Goal: Consume media (video, audio)

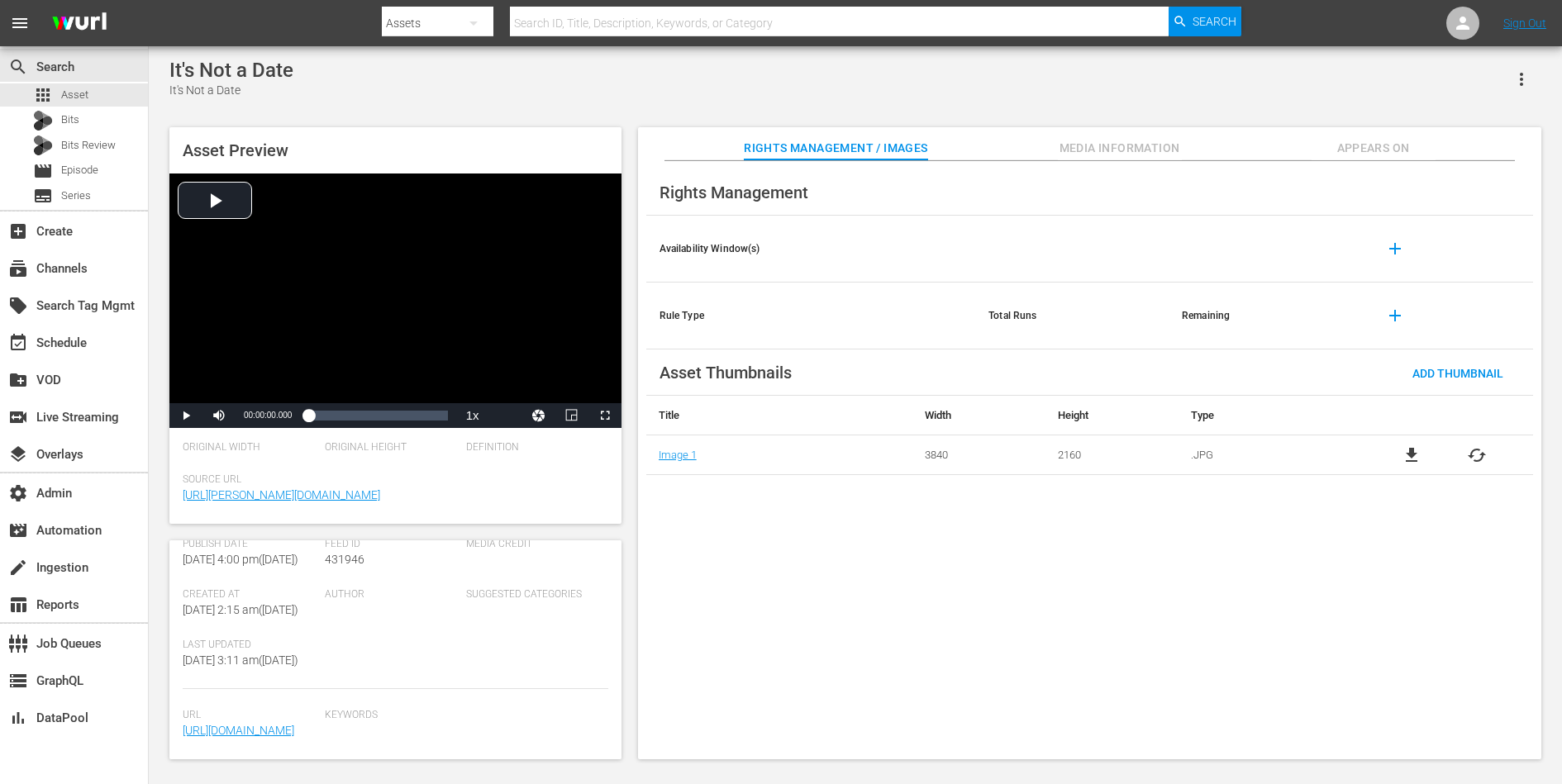
scroll to position [373, 0]
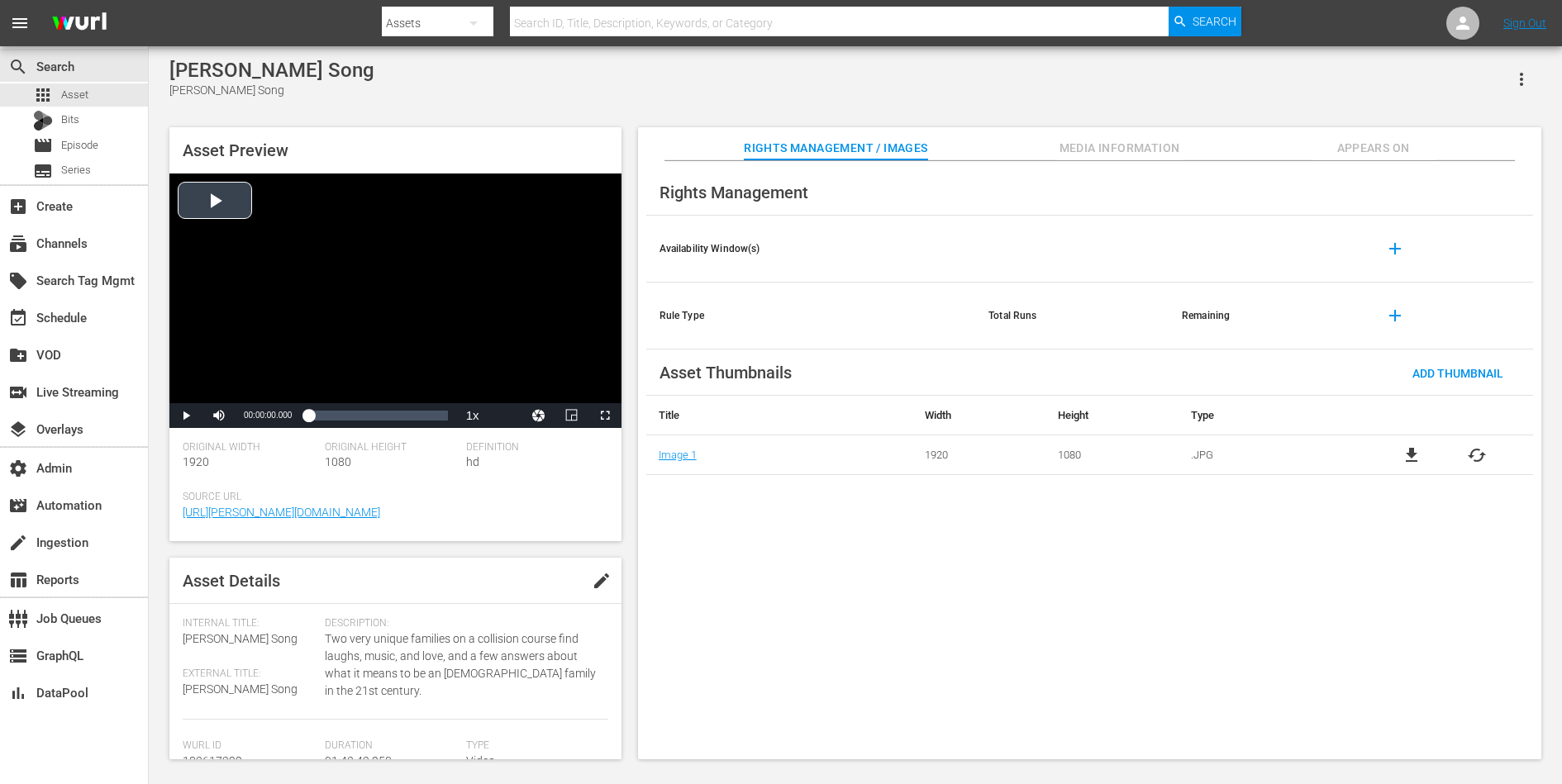
click at [500, 415] on div "Play Mute Current Time 00:00:00.000 / Duration 01:43:42.950 Loaded : 0.09% 00:0…" at bounding box center [395, 415] width 452 height 25
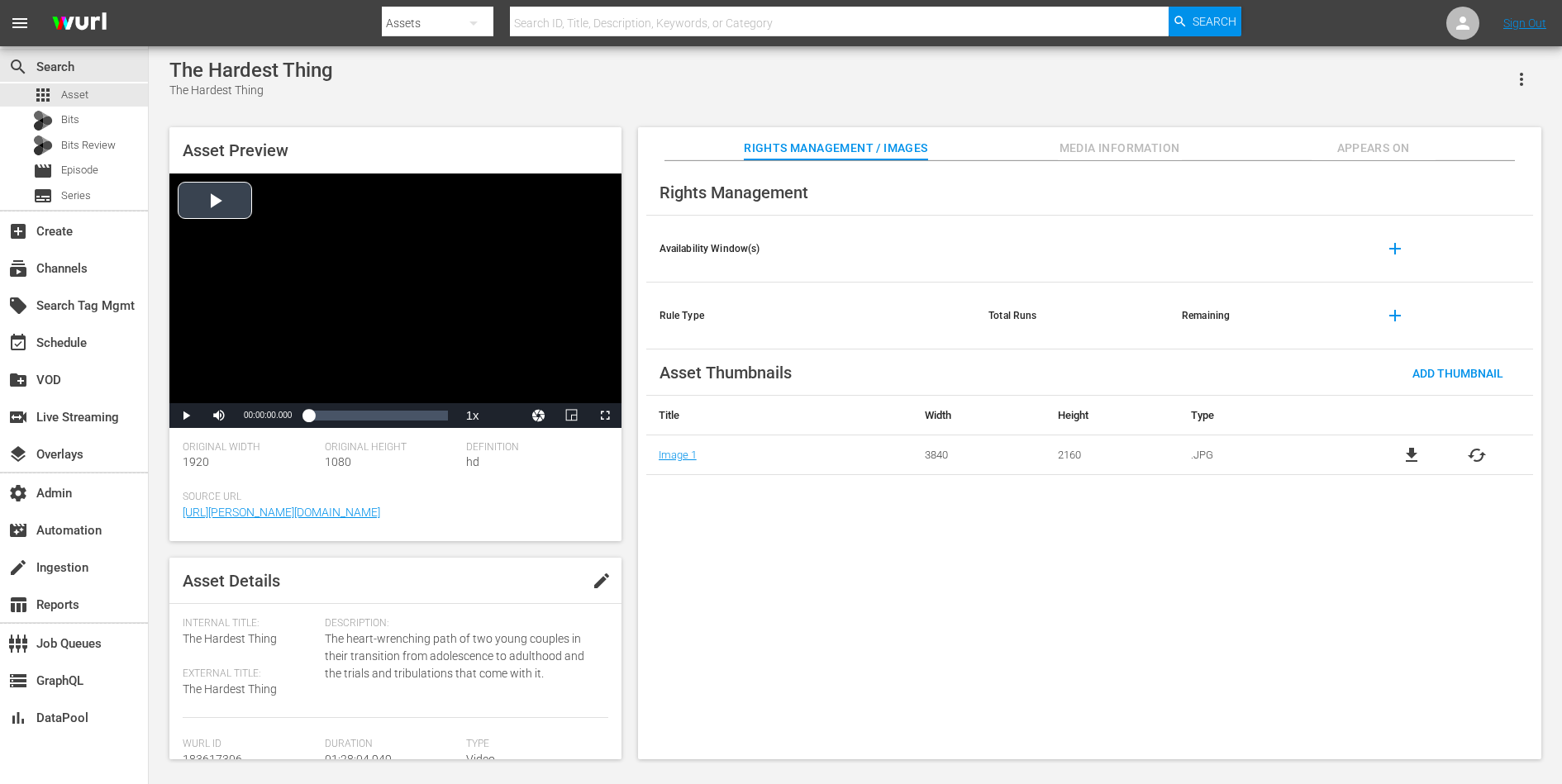
click at [503, 417] on div "Play Mute Current Time 00:00:00.000 / Duration 01:28:04.879 Loaded : 0.11% 01:2…" at bounding box center [395, 415] width 452 height 25
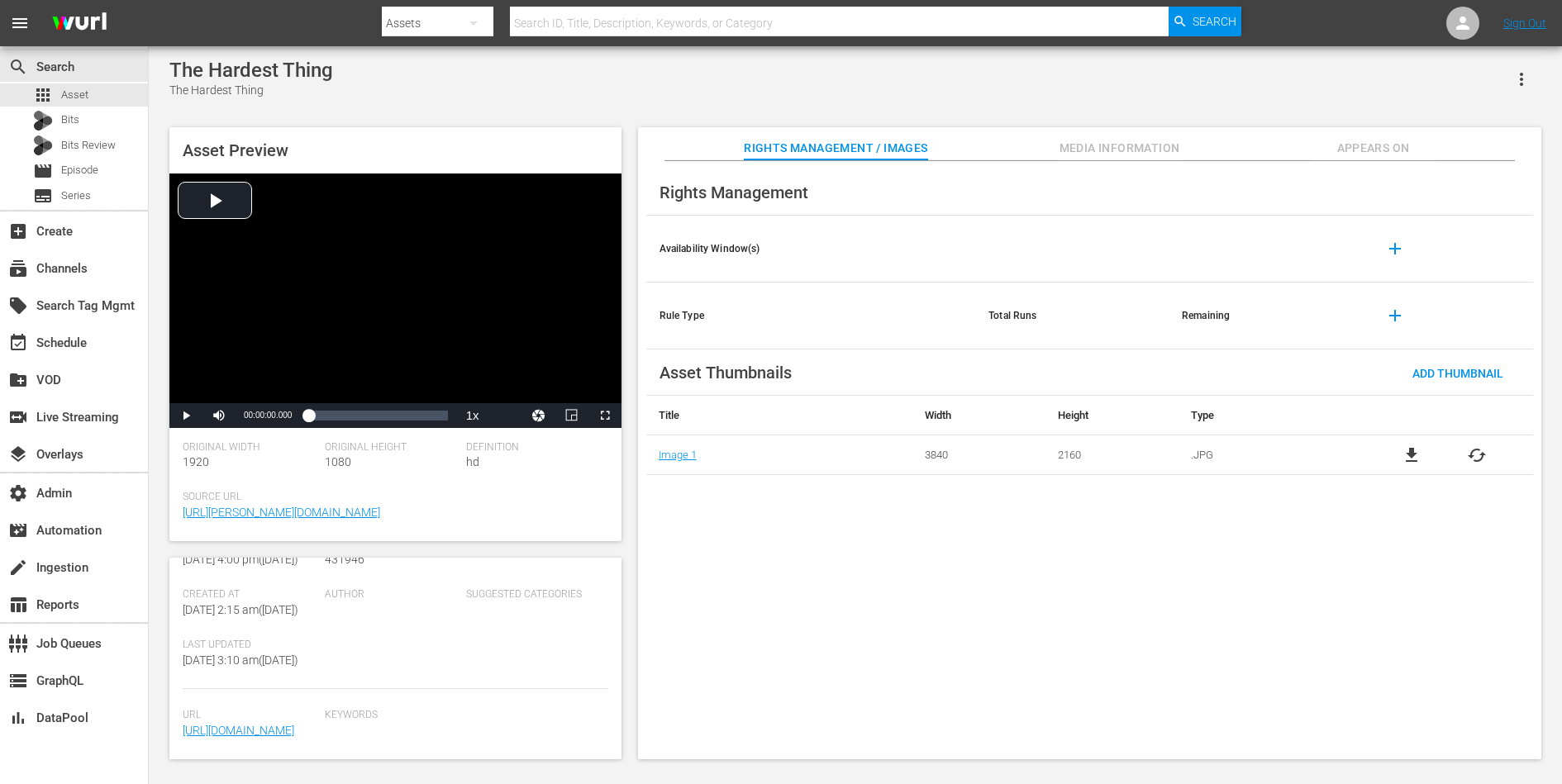
scroll to position [372, 0]
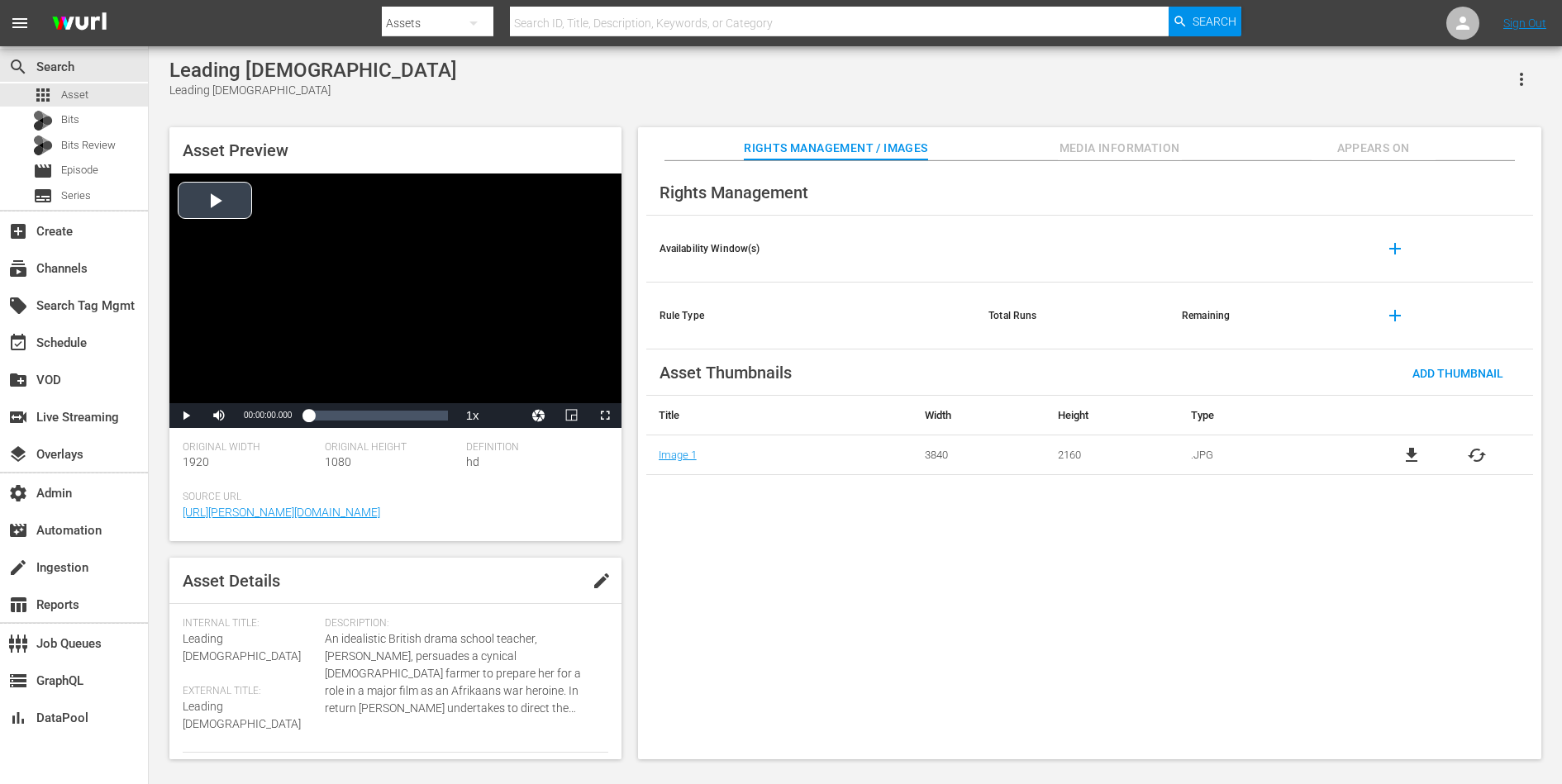
click at [374, 183] on div "Video Player" at bounding box center [395, 288] width 452 height 230
click at [401, 415] on div "Loaded : 0.31% 01:05:12.074 00:00:01.457" at bounding box center [377, 415] width 139 height 17
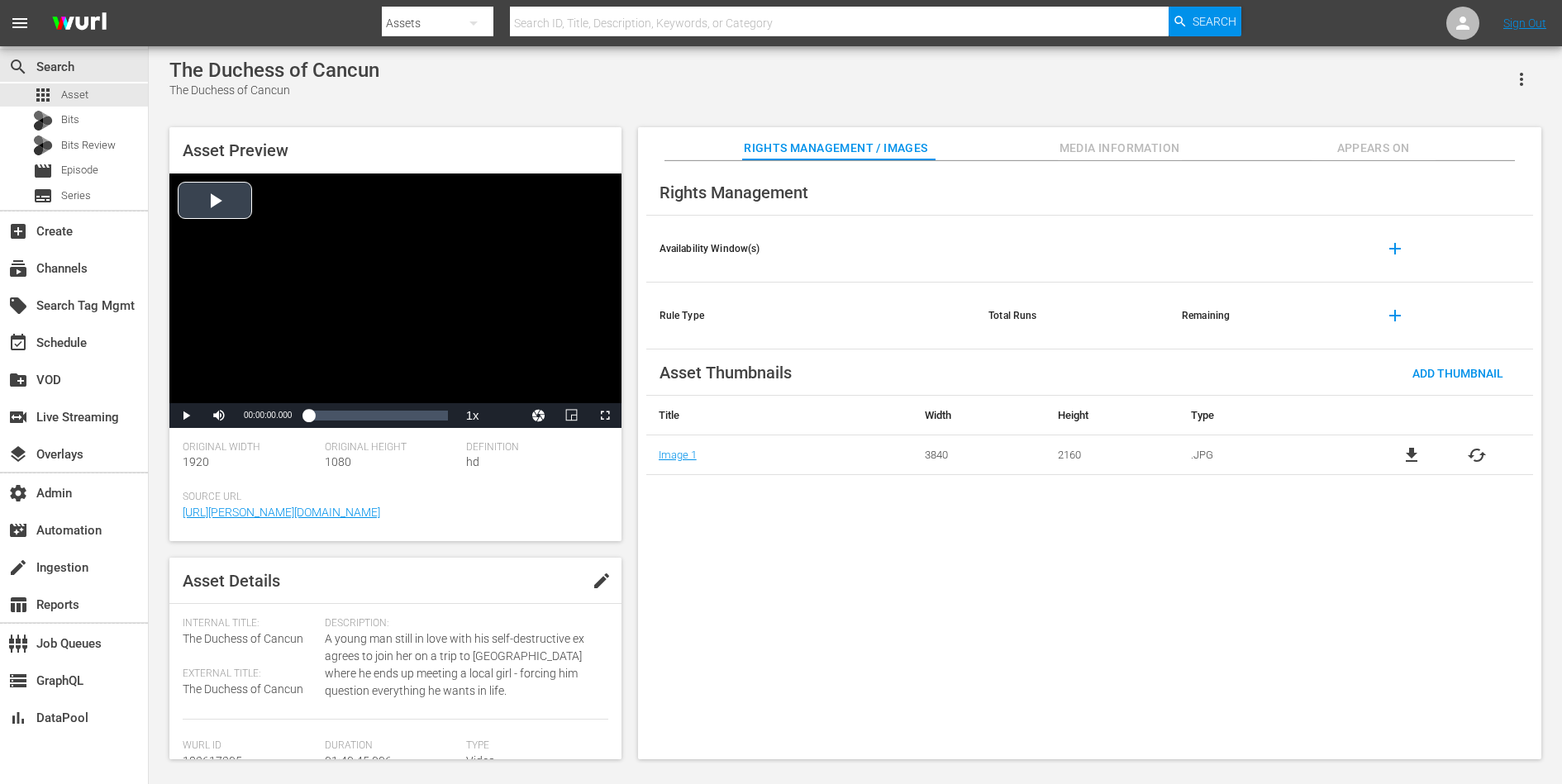
click at [487, 316] on div "Video Player" at bounding box center [395, 288] width 452 height 230
click at [391, 414] on div "Loaded : 0.39% 01:00:34.200 00:00:01.554" at bounding box center [377, 415] width 139 height 17
